Goal: Information Seeking & Learning: Find contact information

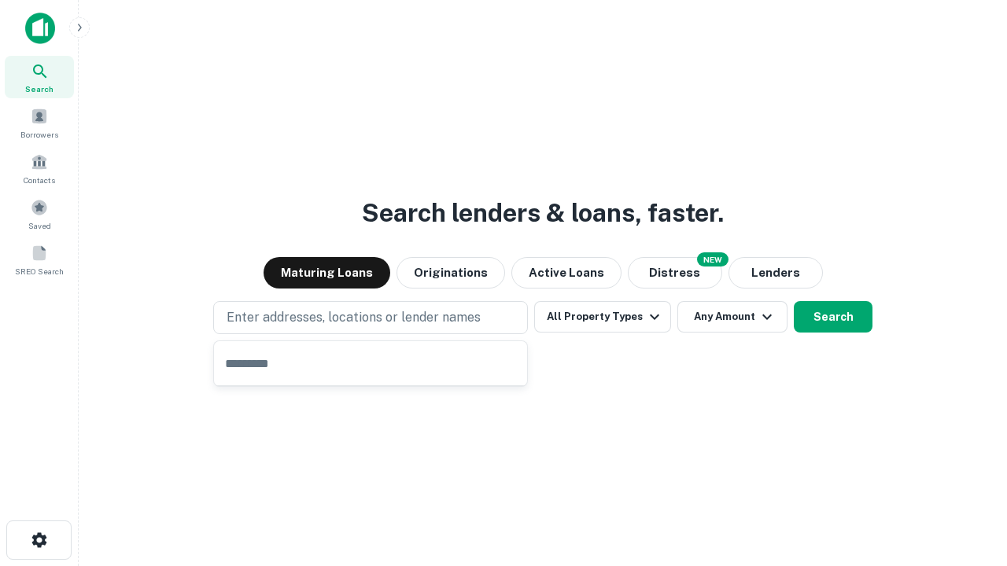
type input "**********"
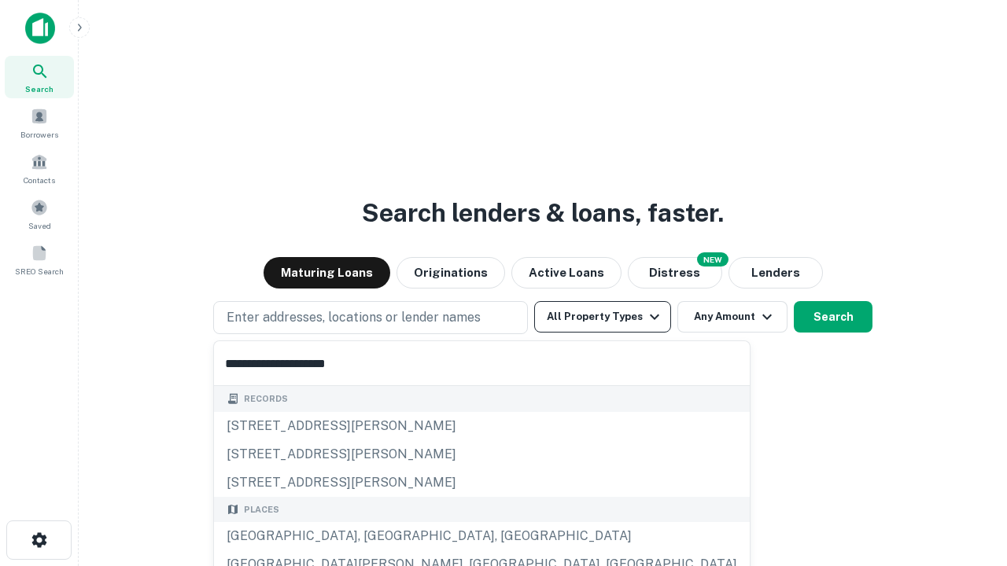
click at [376, 536] on div "[GEOGRAPHIC_DATA], [GEOGRAPHIC_DATA], [GEOGRAPHIC_DATA]" at bounding box center [482, 536] width 536 height 28
click at [602, 317] on button "All Property Types" at bounding box center [602, 316] width 137 height 31
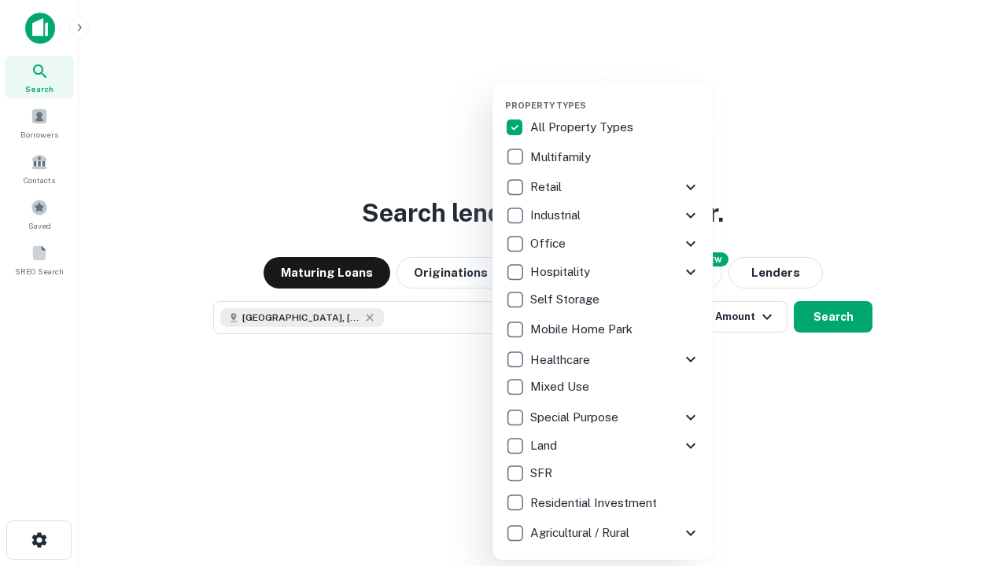
click at [615, 95] on button "button" at bounding box center [615, 95] width 220 height 1
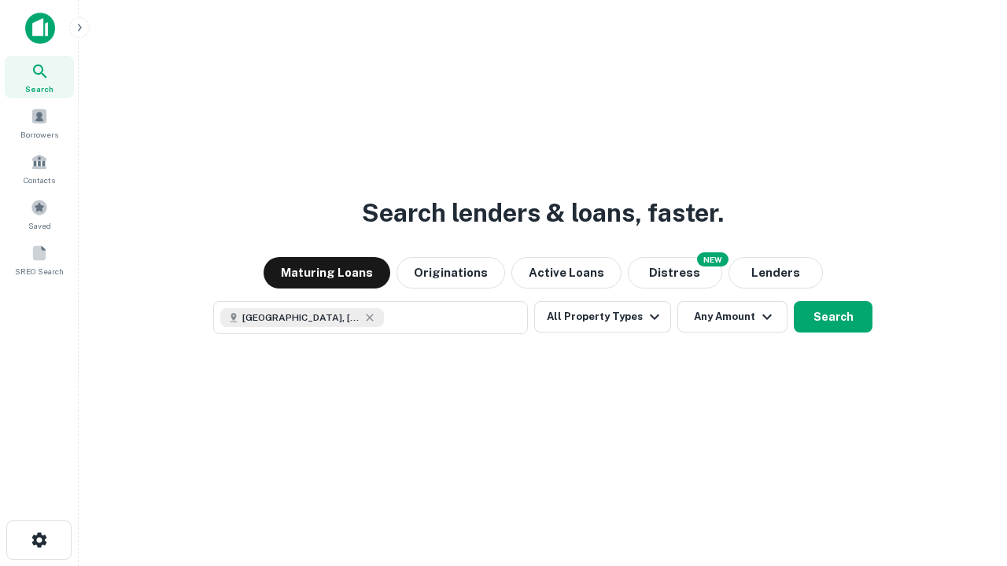
scroll to position [25, 0]
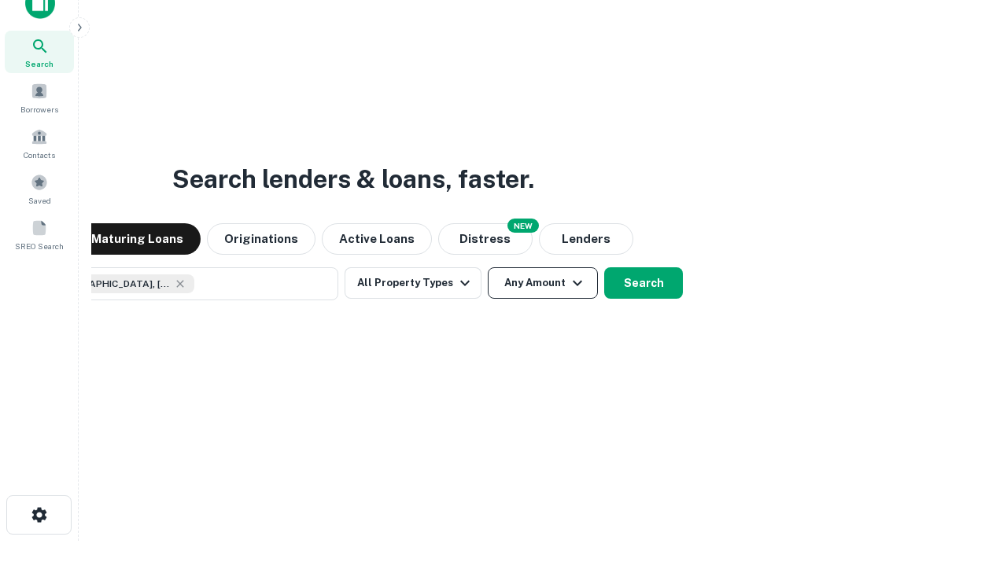
click at [488, 267] on button "Any Amount" at bounding box center [543, 282] width 110 height 31
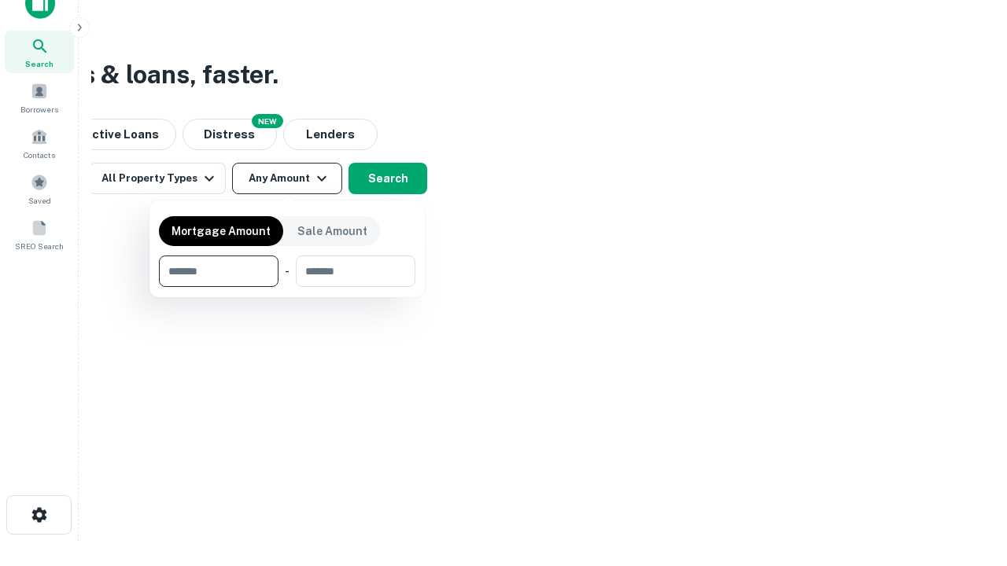
type input "*******"
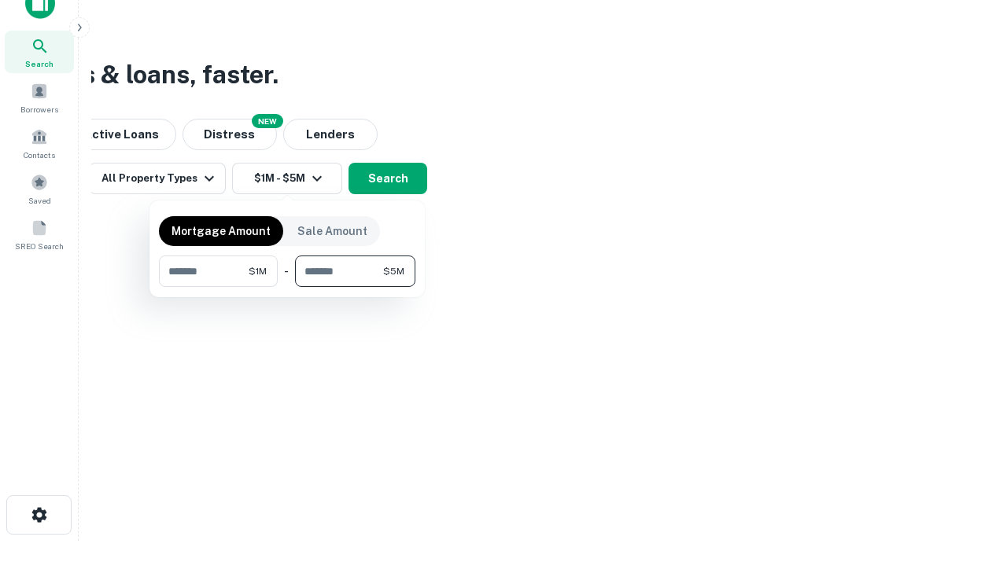
type input "*******"
click at [287, 287] on button "button" at bounding box center [287, 287] width 256 height 1
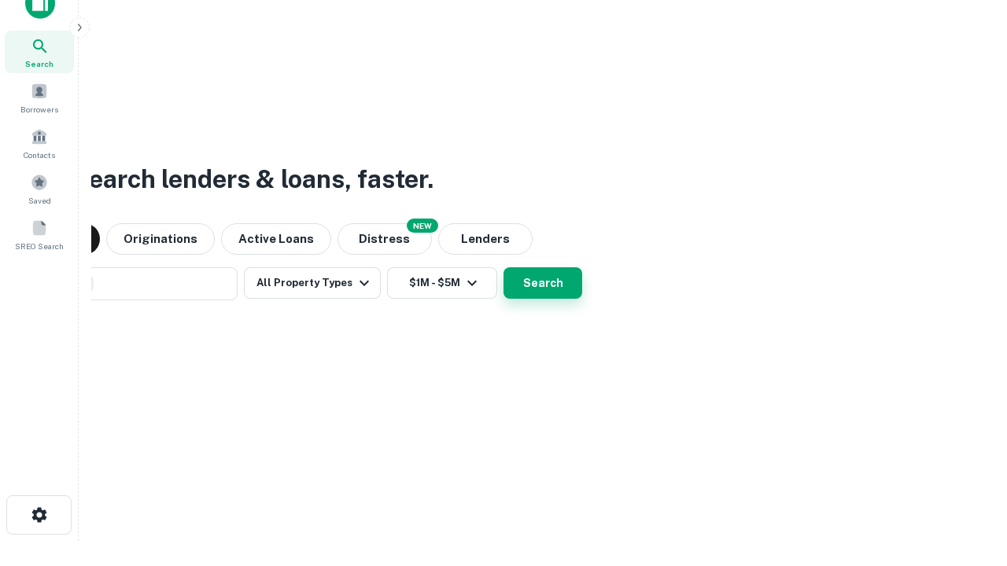
click at [503, 267] on button "Search" at bounding box center [542, 282] width 79 height 31
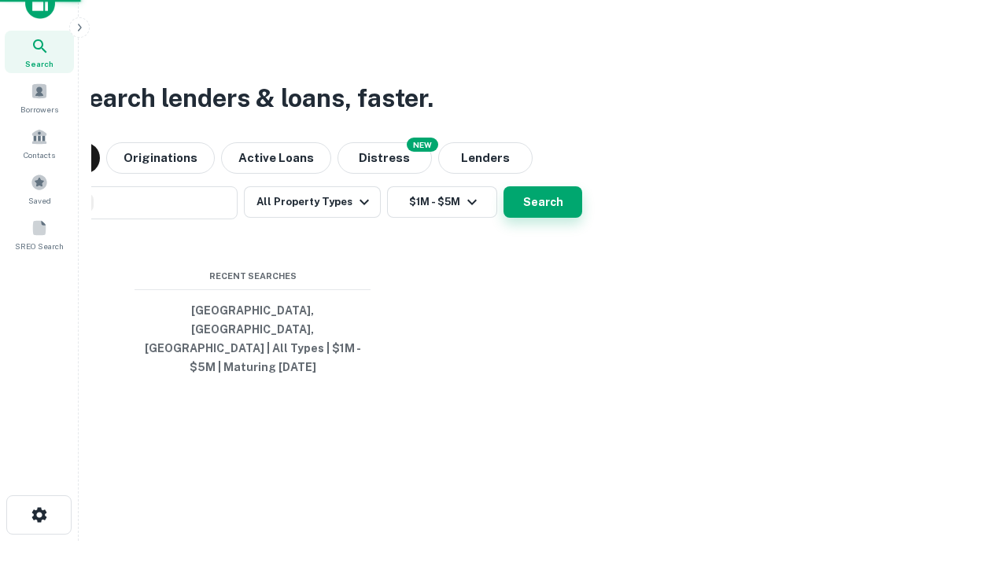
scroll to position [51, 445]
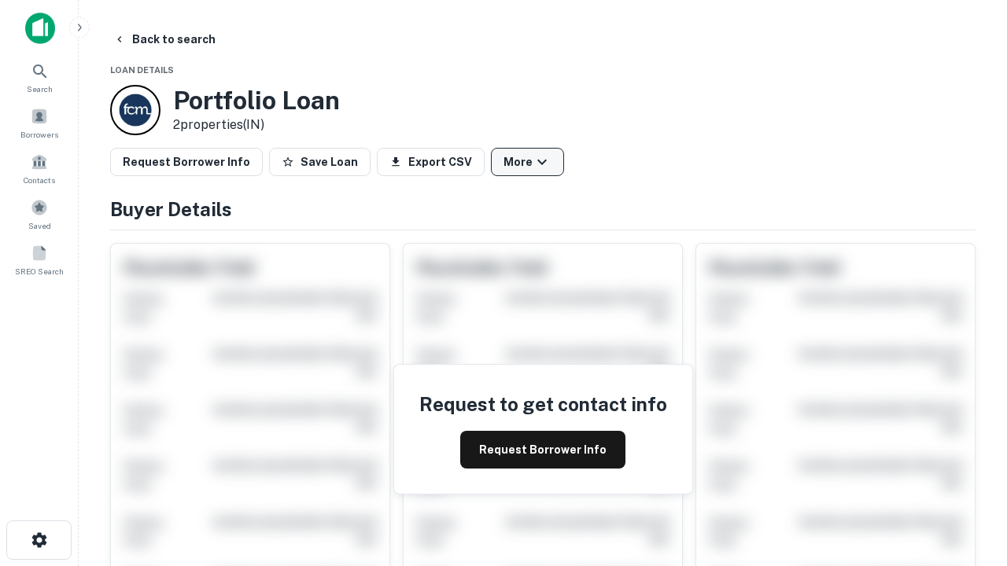
click at [527, 162] on button "More" at bounding box center [527, 162] width 73 height 28
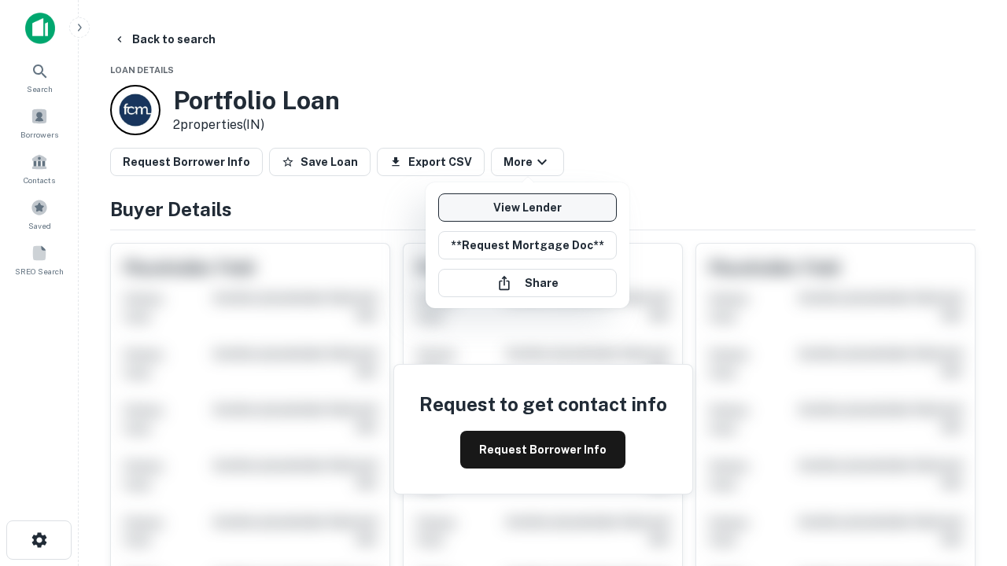
click at [527, 208] on link "View Lender" at bounding box center [527, 207] width 179 height 28
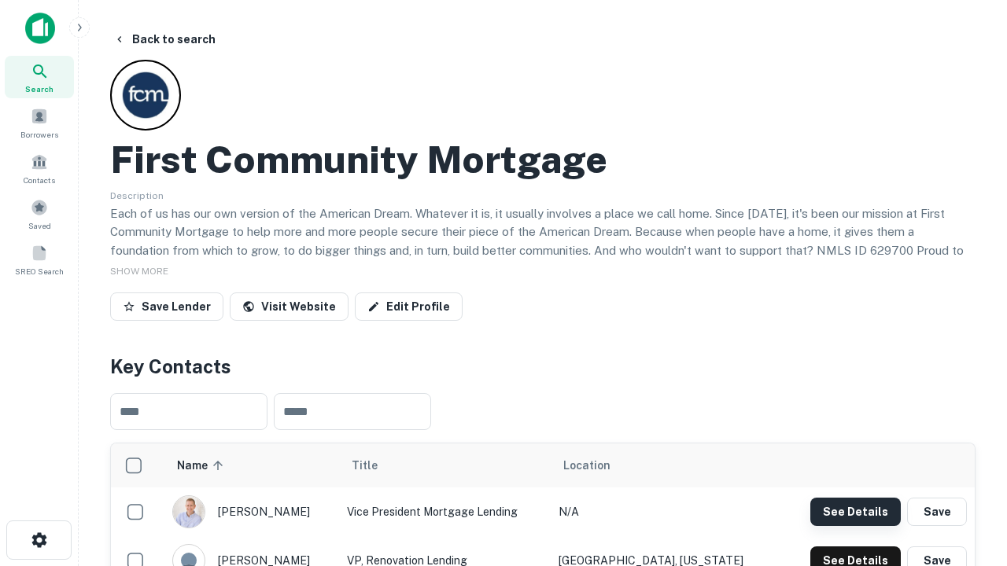
click at [855, 511] on button "See Details" at bounding box center [855, 512] width 90 height 28
click at [39, 540] on icon "button" at bounding box center [39, 540] width 19 height 19
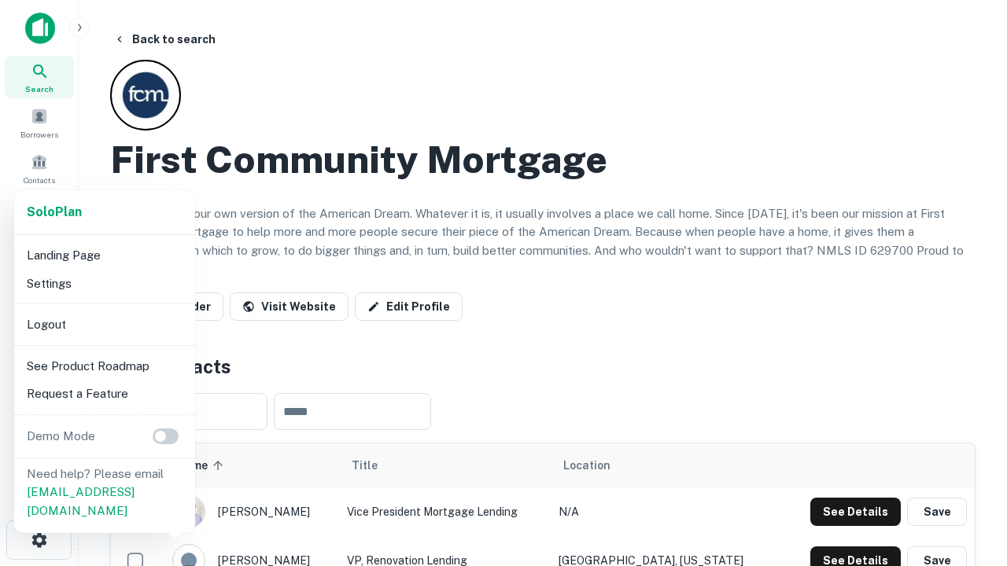
click at [104, 324] on li "Logout" at bounding box center [104, 325] width 168 height 28
